Goal: Check status: Check status

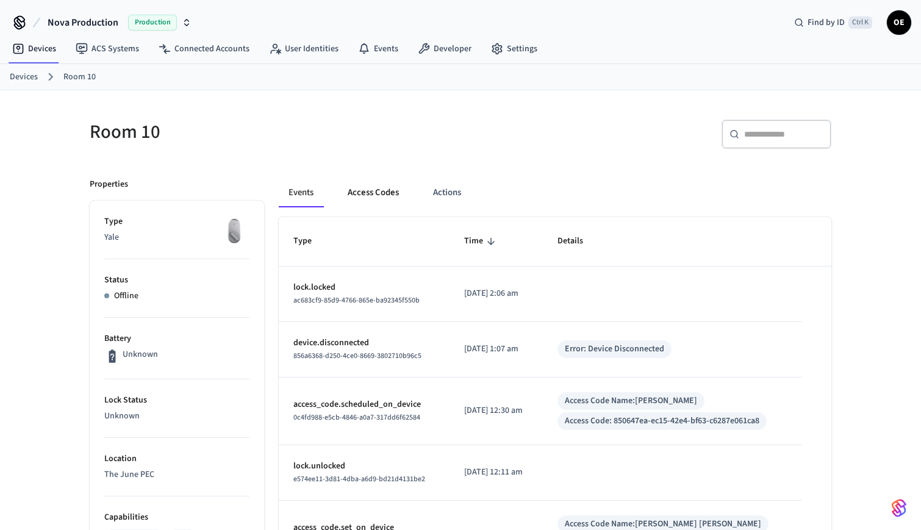
click at [374, 186] on button "Access Codes" at bounding box center [373, 192] width 71 height 29
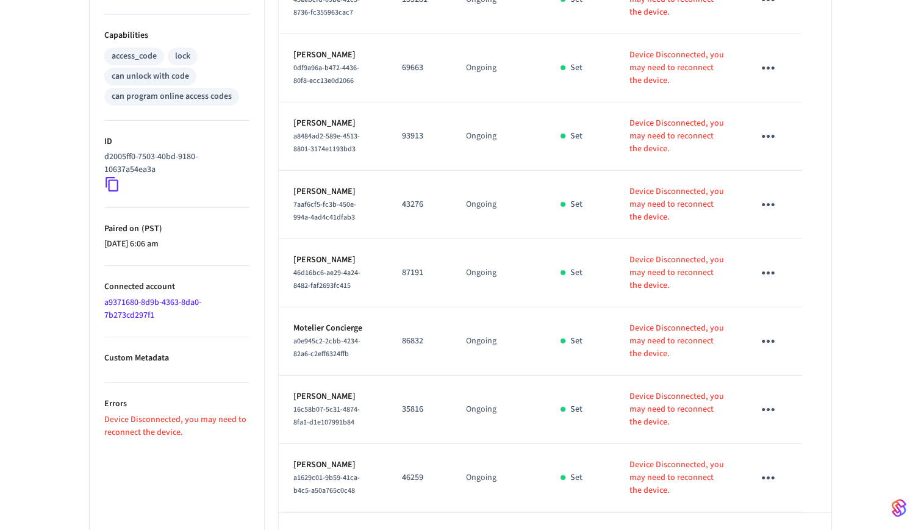
scroll to position [520, 0]
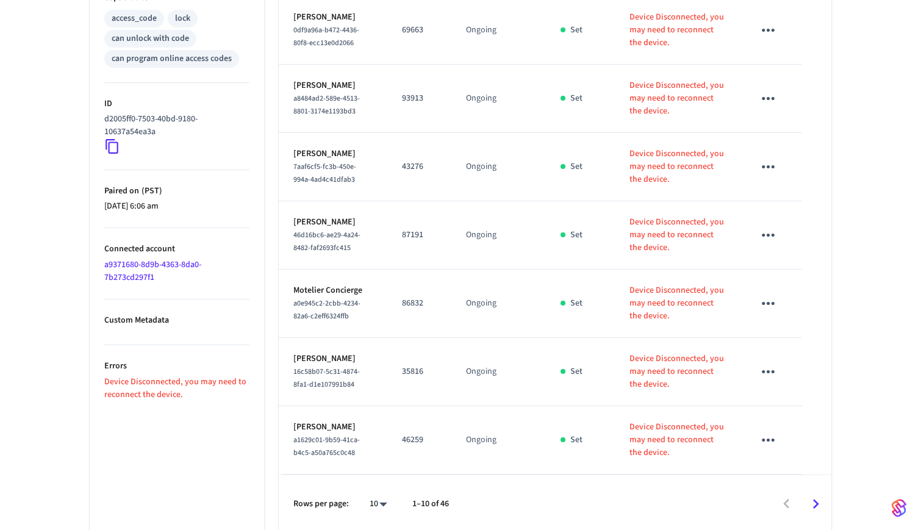
click at [815, 499] on icon "Go to next page" at bounding box center [816, 504] width 6 height 10
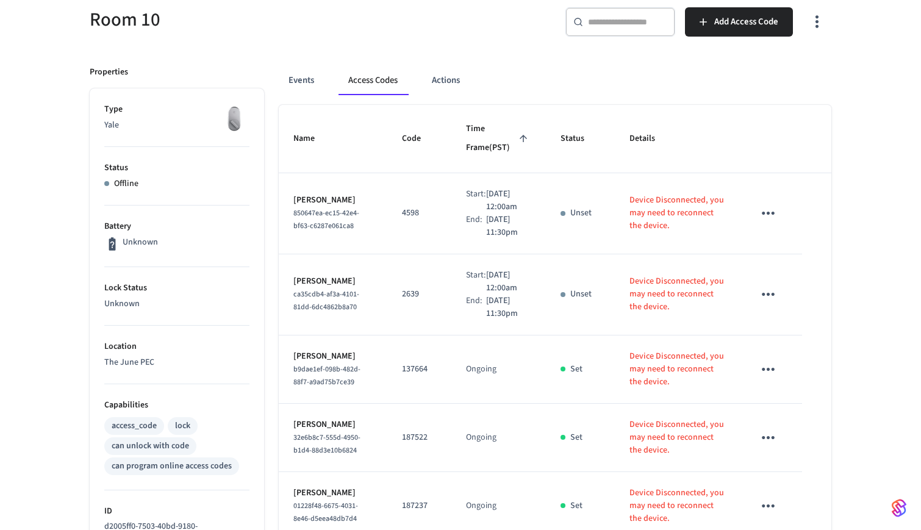
scroll to position [93, 0]
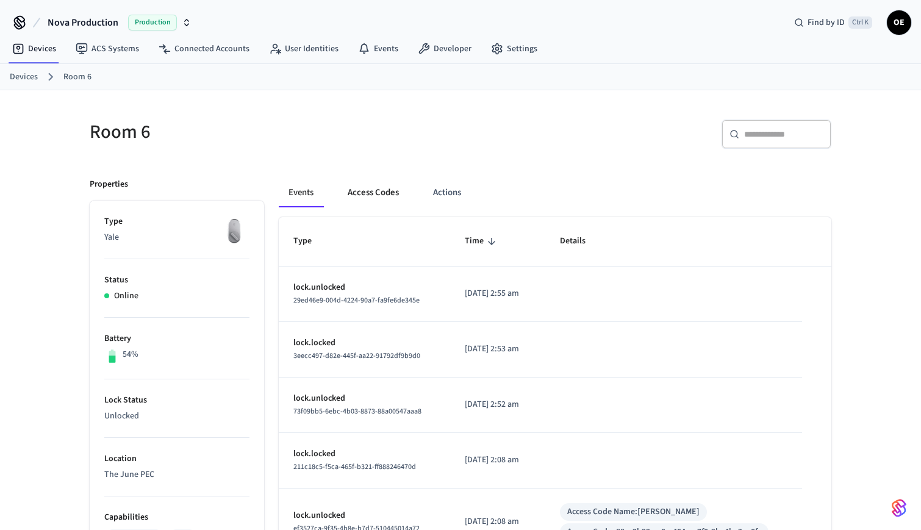
click at [374, 188] on button "Access Codes" at bounding box center [373, 192] width 71 height 29
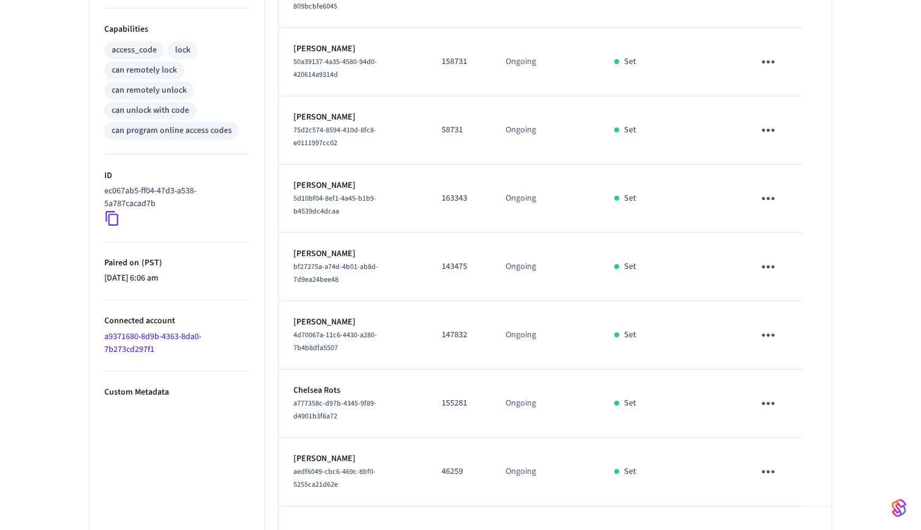
scroll to position [501, 0]
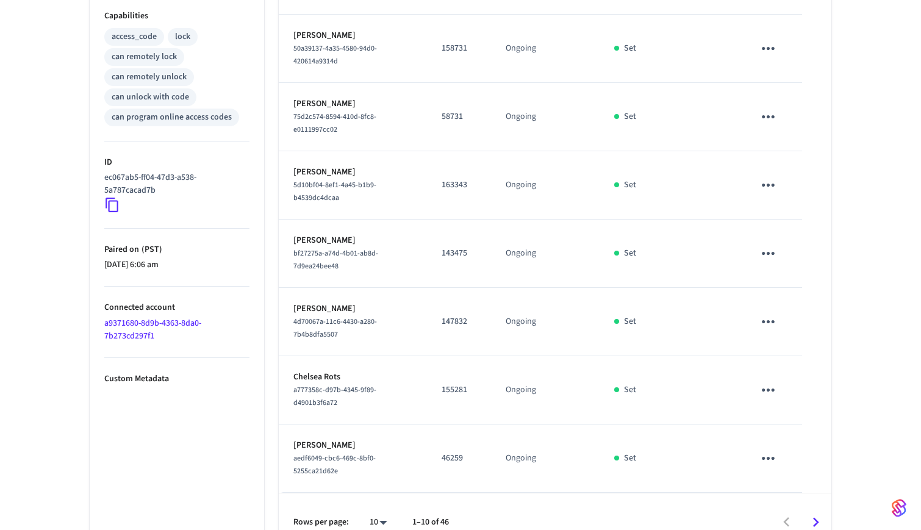
click at [807, 513] on icon "Go to next page" at bounding box center [815, 522] width 19 height 19
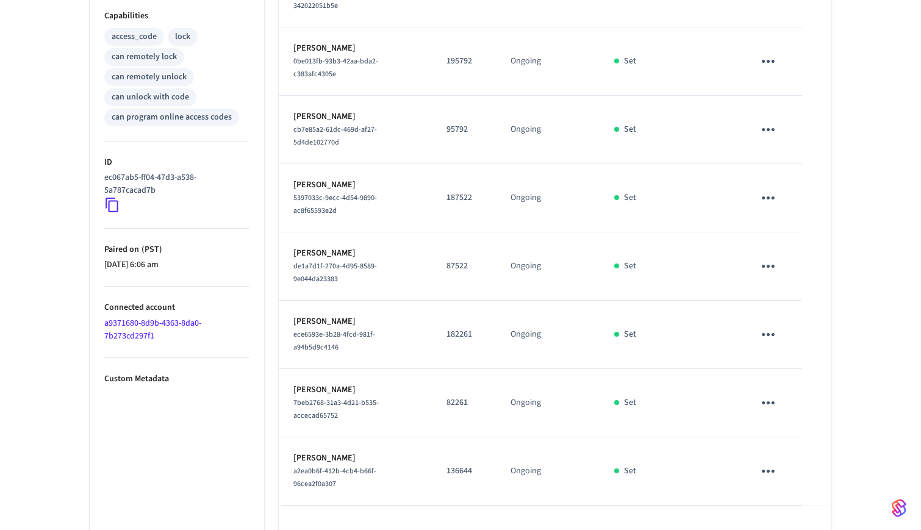
click at [819, 526] on icon "Go to next page" at bounding box center [815, 535] width 19 height 19
